Goal: Task Accomplishment & Management: Complete application form

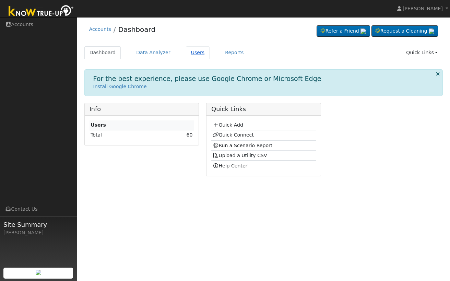
click at [193, 56] on link "Users" at bounding box center [198, 52] width 24 height 13
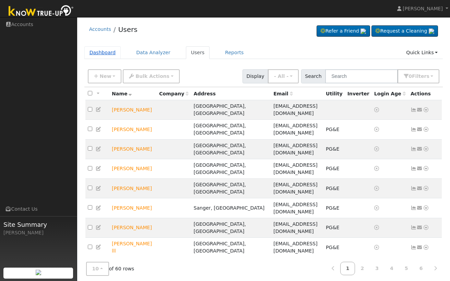
click at [109, 53] on link "Dashboard" at bounding box center [102, 52] width 37 height 13
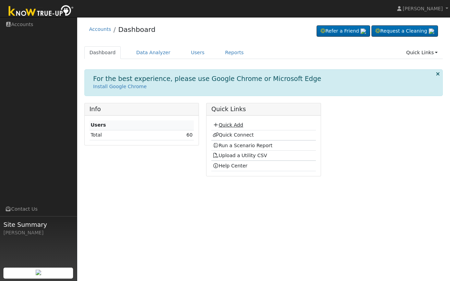
click at [236, 123] on link "Quick Add" at bounding box center [228, 124] width 31 height 5
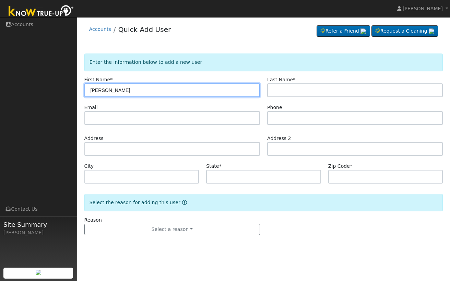
type input "Brian"
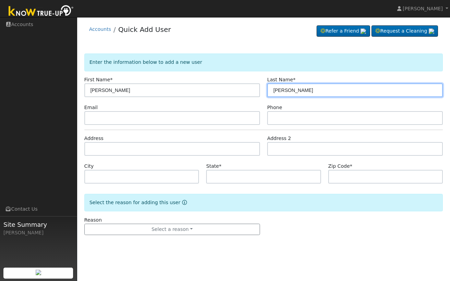
type input "Gomez"
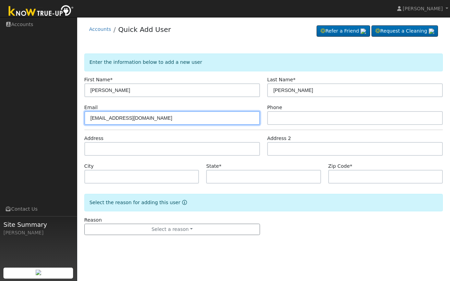
type input "correctoor@gmail.com"
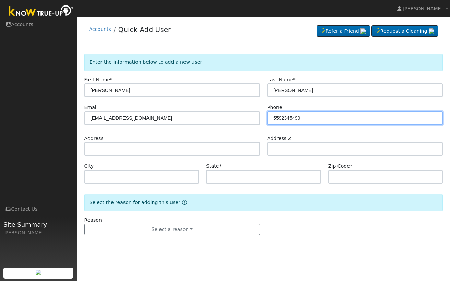
type input "5592345490"
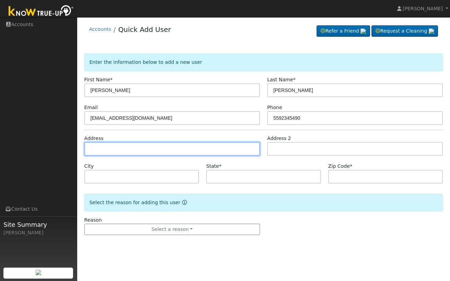
paste input "1155 PARKSIDE DRIVE"
type input "1155 Parkside Drive"
type input "Hanford"
type input "CA"
type input "93230"
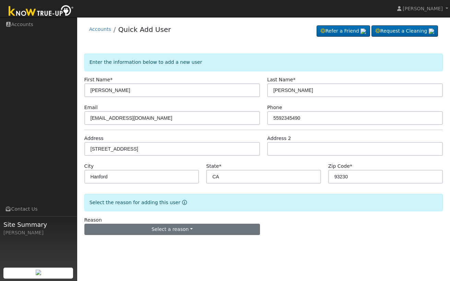
click at [161, 229] on button "Select a reason" at bounding box center [172, 230] width 176 height 12
click at [146, 240] on link "New lead" at bounding box center [123, 244] width 76 height 10
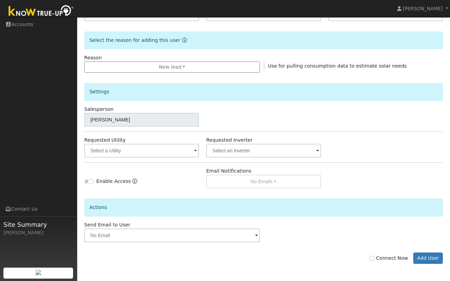
scroll to position [162, 0]
click at [150, 150] on input "text" at bounding box center [141, 151] width 115 height 14
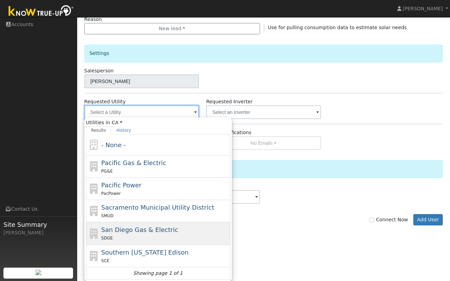
scroll to position [200, 0]
click at [154, 230] on span "San Diego Gas & Electric" at bounding box center [139, 229] width 77 height 7
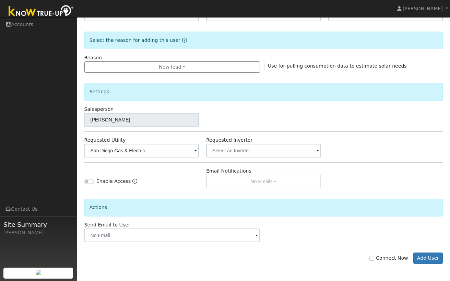
scroll to position [162, 0]
click at [172, 152] on input "San Diego Gas & Electric" at bounding box center [141, 151] width 115 height 14
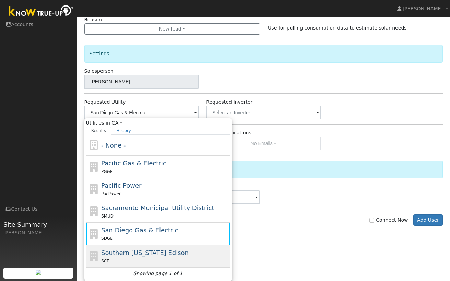
click at [173, 253] on span "Southern [US_STATE] Edison" at bounding box center [144, 252] width 87 height 7
type input "Southern [US_STATE] Edison"
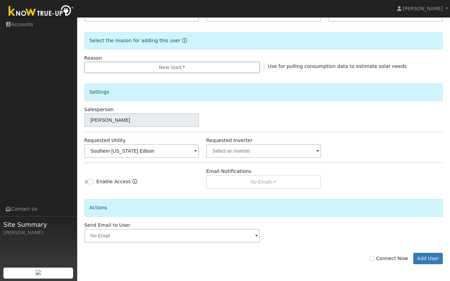
click at [374, 258] on input "Connect Now" at bounding box center [371, 258] width 5 height 5
checkbox input "true"
click at [427, 259] on button "Add User" at bounding box center [428, 259] width 30 height 12
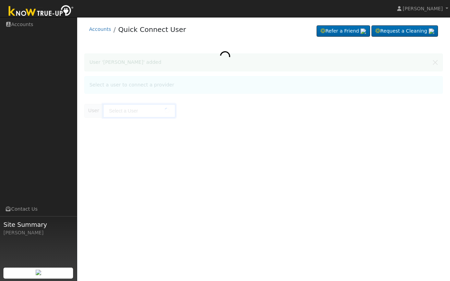
type input "[PERSON_NAME]"
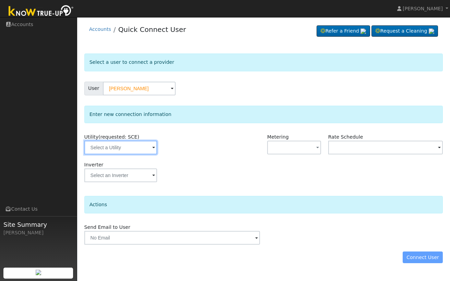
click at [138, 147] on input "text" at bounding box center [120, 148] width 73 height 14
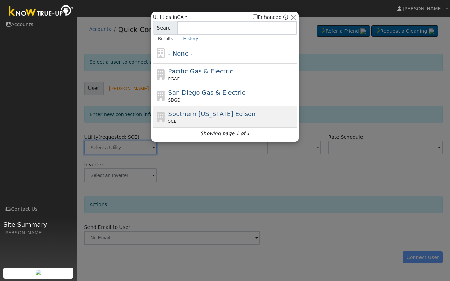
click at [223, 117] on span "Southern [US_STATE] Edison" at bounding box center [211, 113] width 87 height 7
type input "SCE"
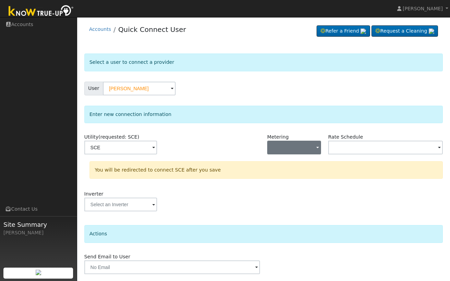
click at [311, 147] on button "button" at bounding box center [294, 148] width 54 height 14
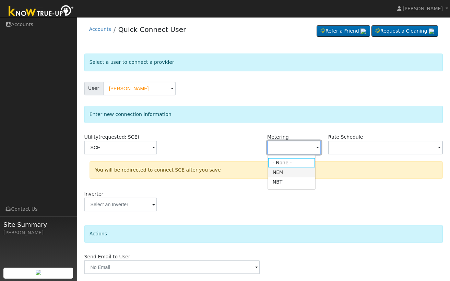
click at [299, 171] on link "NEM" at bounding box center [292, 172] width 48 height 10
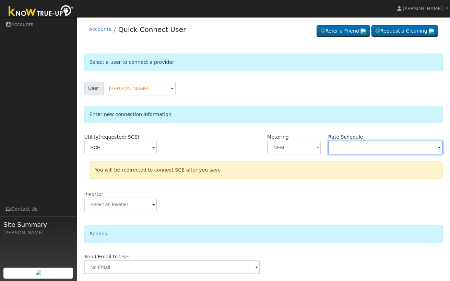
click at [357, 144] on input "text" at bounding box center [385, 148] width 115 height 14
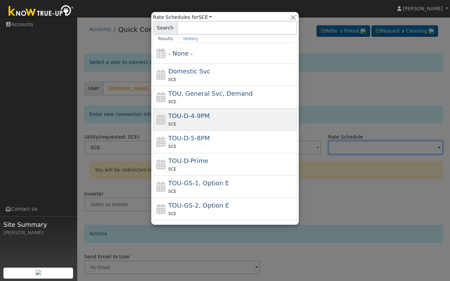
click at [227, 120] on div "SCE" at bounding box center [231, 123] width 127 height 7
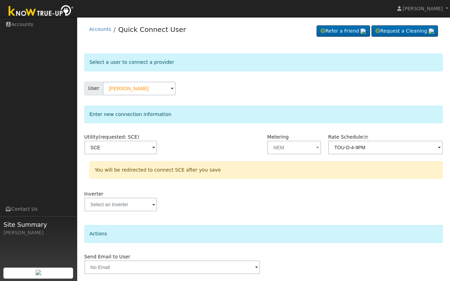
type input "TOU-D-4-9PM"
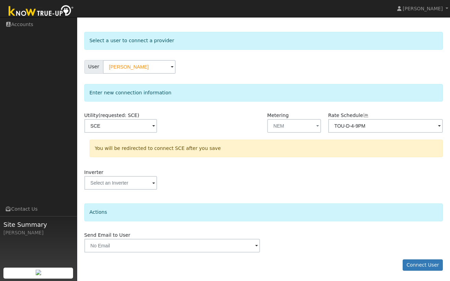
scroll to position [21, 0]
click at [419, 266] on button "Connect User" at bounding box center [422, 265] width 40 height 12
